Goal: Information Seeking & Learning: Learn about a topic

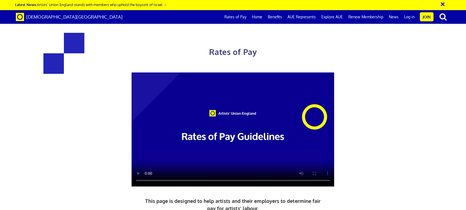
scroll to position [0, 6]
click at [444, 3] on button "×" at bounding box center [447, 3] width 14 height 9
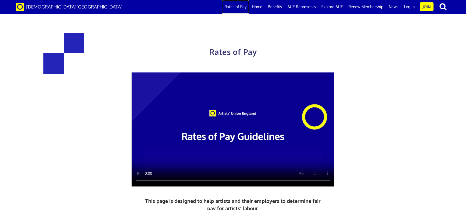
click at [238, 8] on link "Rates of Pay" at bounding box center [236, 7] width 28 height 14
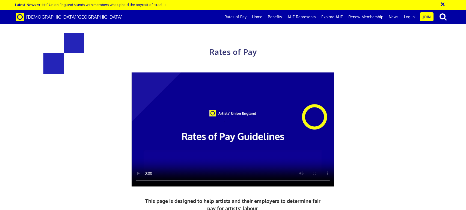
scroll to position [0, 6]
click at [446, 153] on div "Rates of Pay This page is designed to help artists and their employers to deter…" at bounding box center [233, 149] width 474 height 289
